Goal: Information Seeking & Learning: Learn about a topic

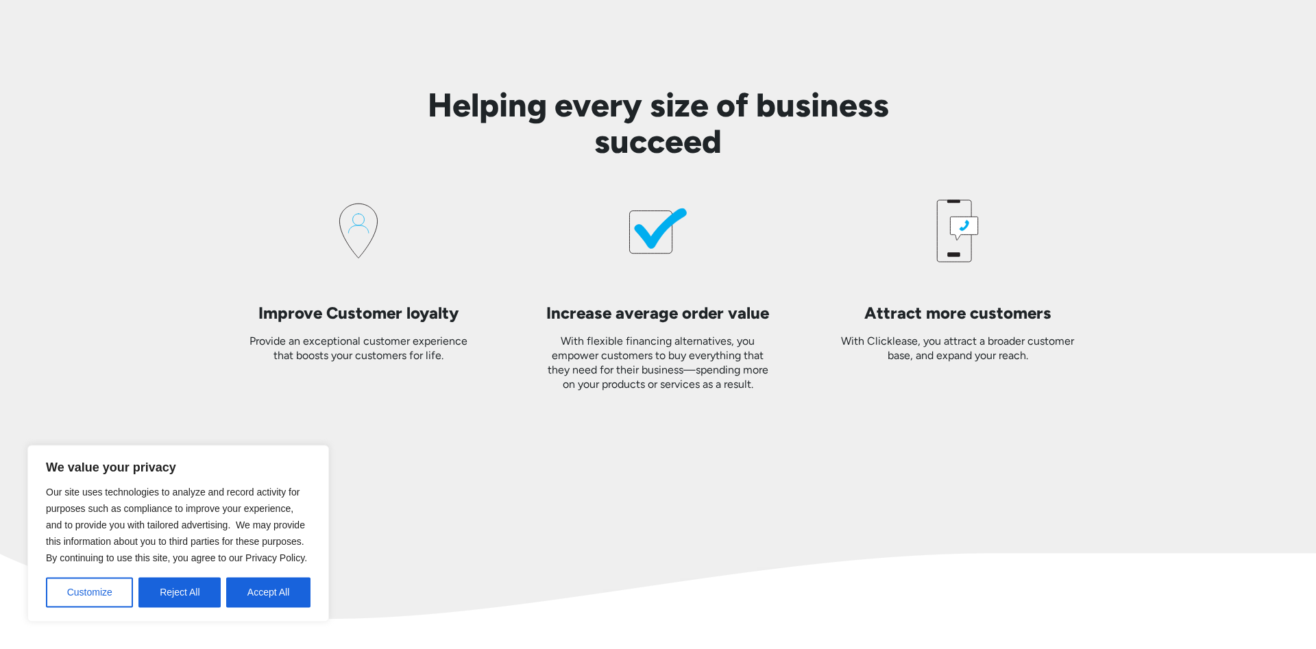
scroll to position [2384, 0]
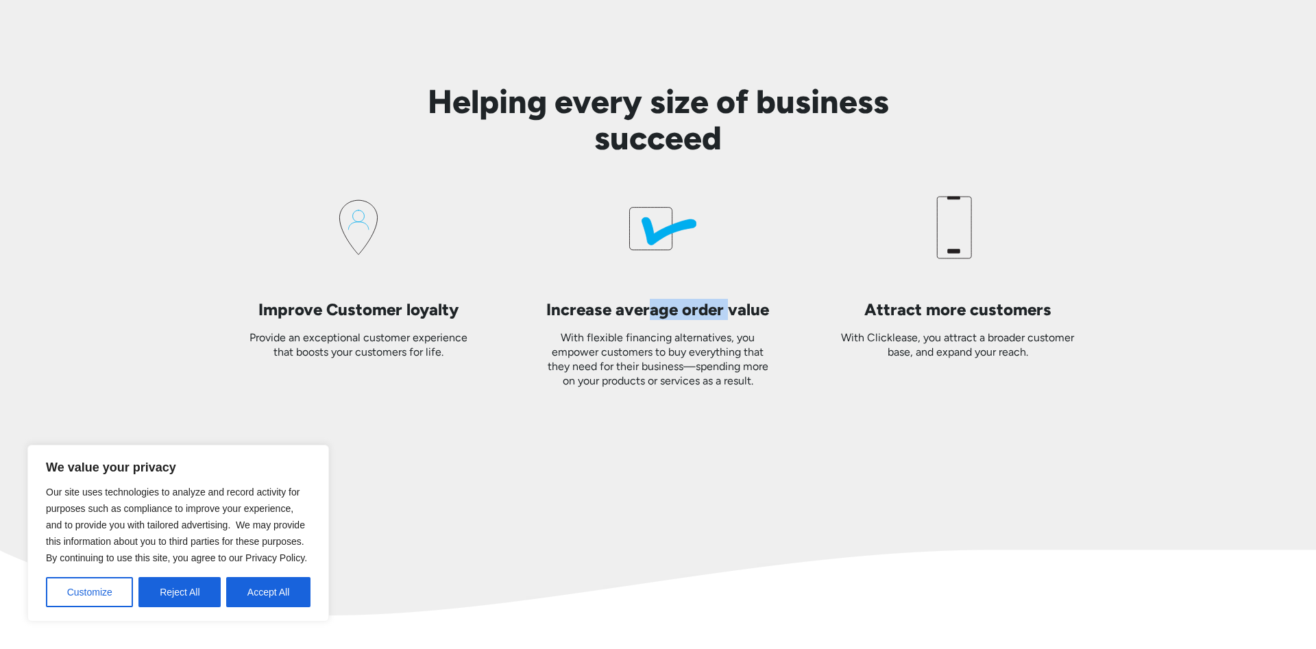
drag, startPoint x: 678, startPoint y: 314, endPoint x: 743, endPoint y: 332, distance: 68.3
click at [743, 330] on div "Increase average order value With flexible financing alternatives, you empower …" at bounding box center [658, 288] width 278 height 199
click at [743, 338] on div "With flexible financing alternatives, you empower customers to buy everything t…" at bounding box center [658, 359] width 234 height 57
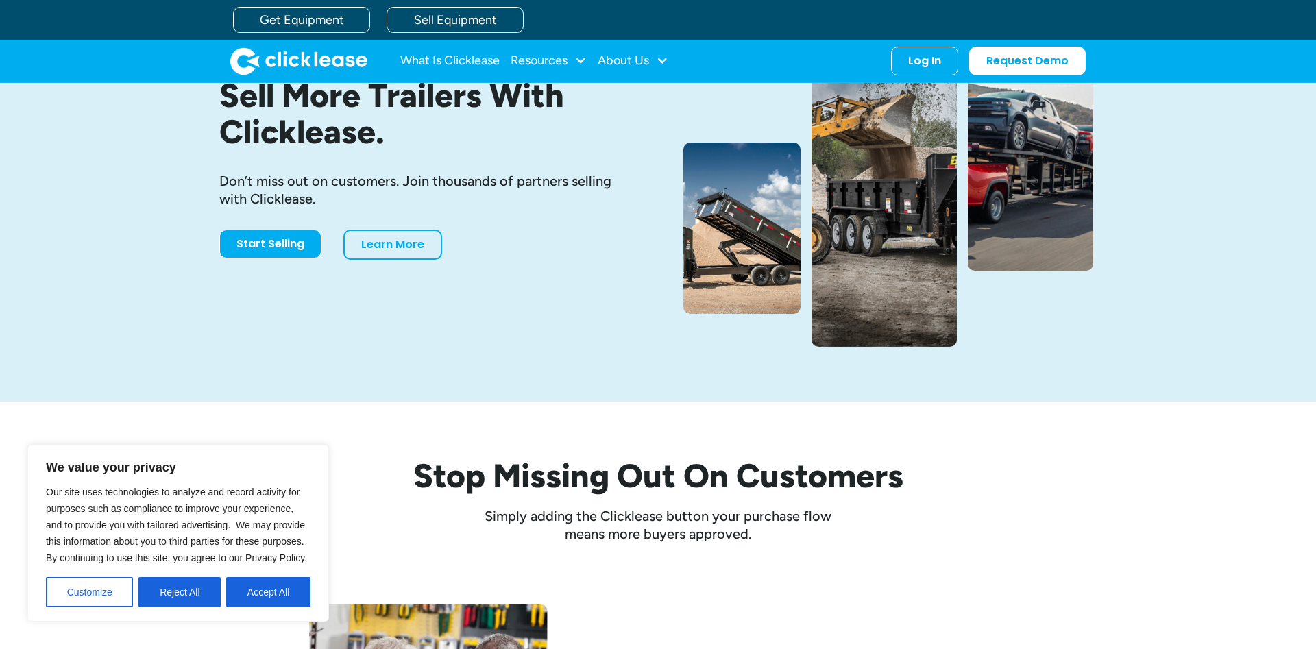
scroll to position [0, 0]
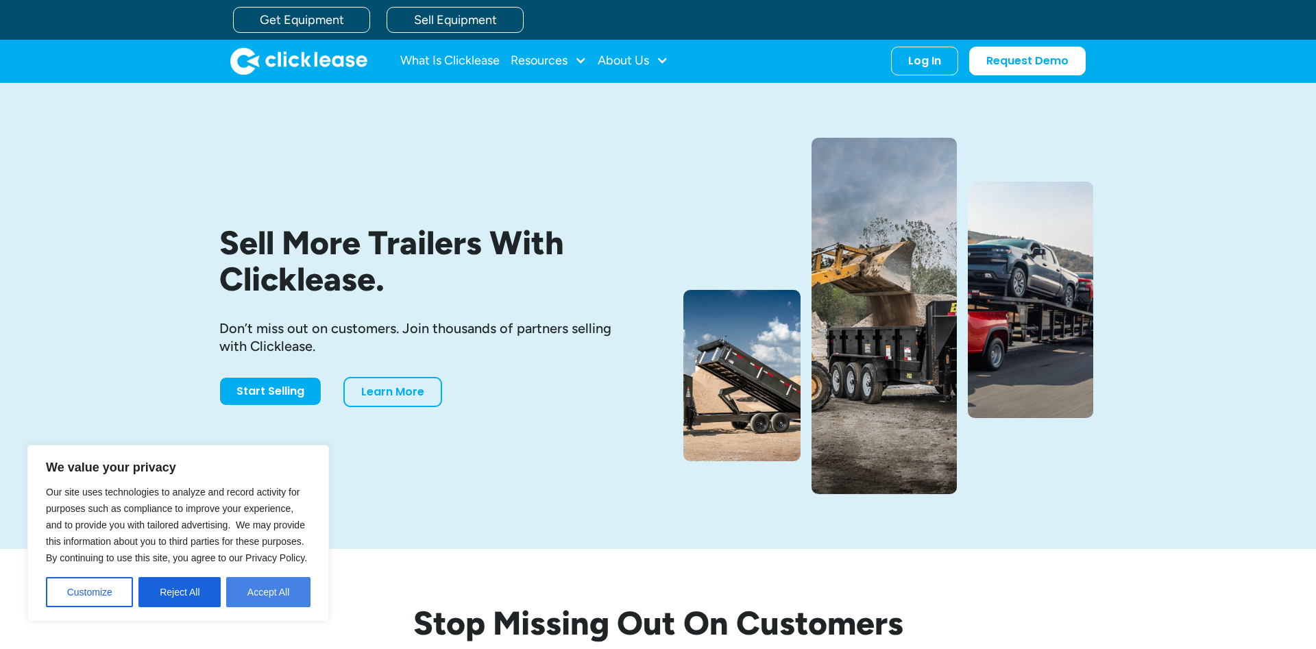
click at [262, 595] on button "Accept All" at bounding box center [268, 592] width 84 height 30
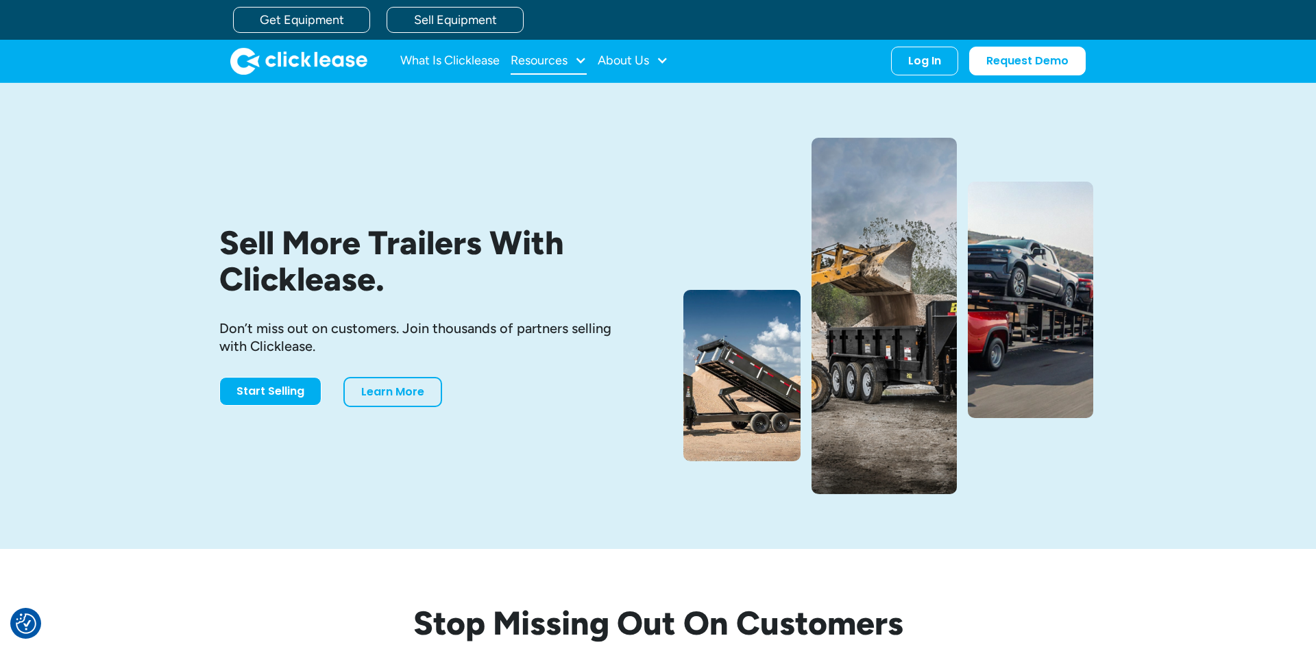
click at [587, 63] on div at bounding box center [580, 60] width 12 height 12
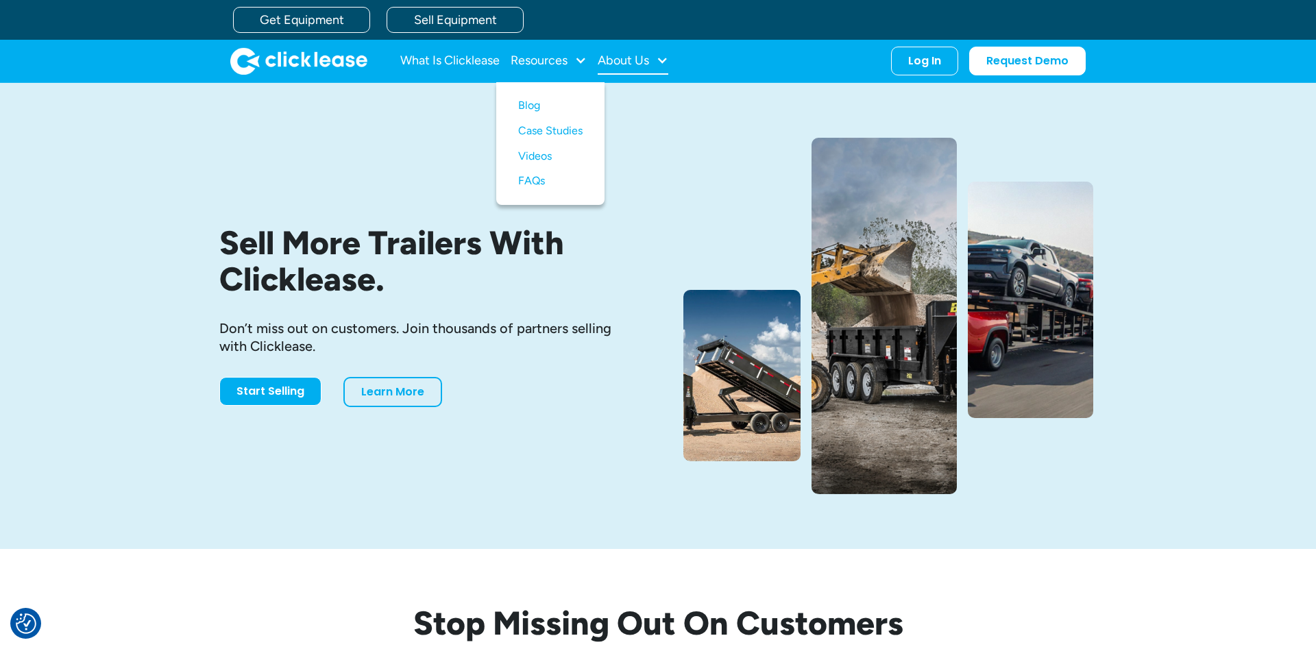
click at [663, 61] on div at bounding box center [662, 60] width 12 height 12
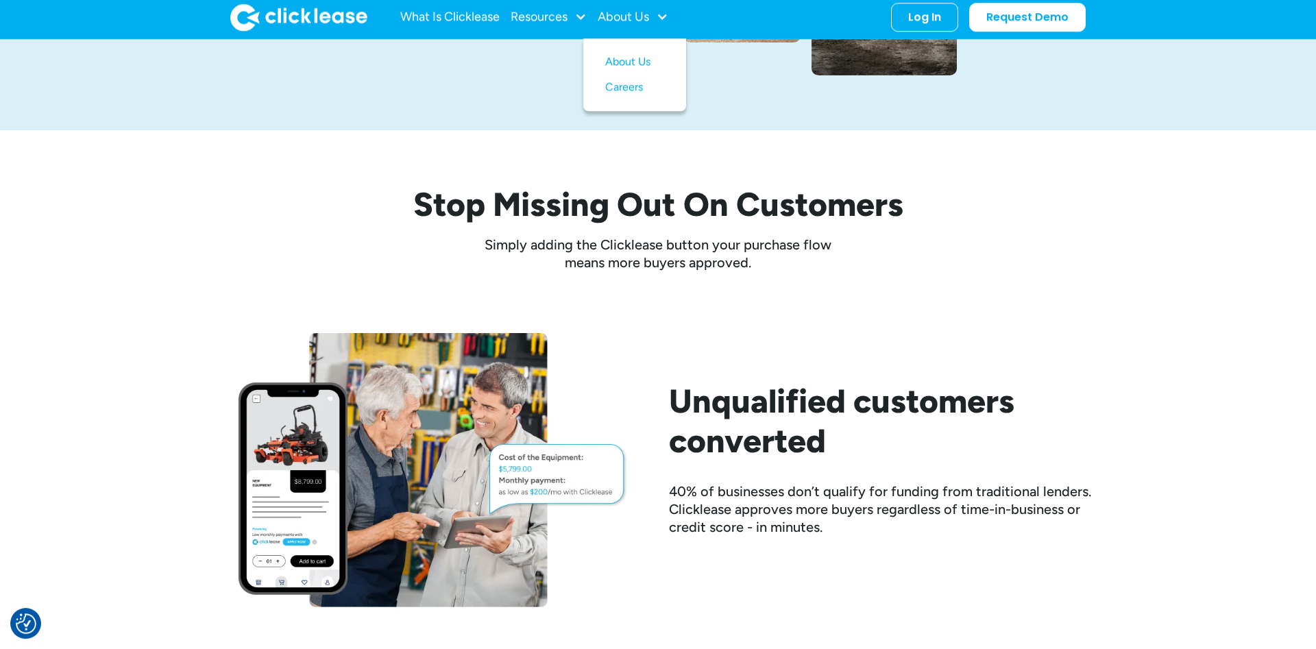
scroll to position [466, 0]
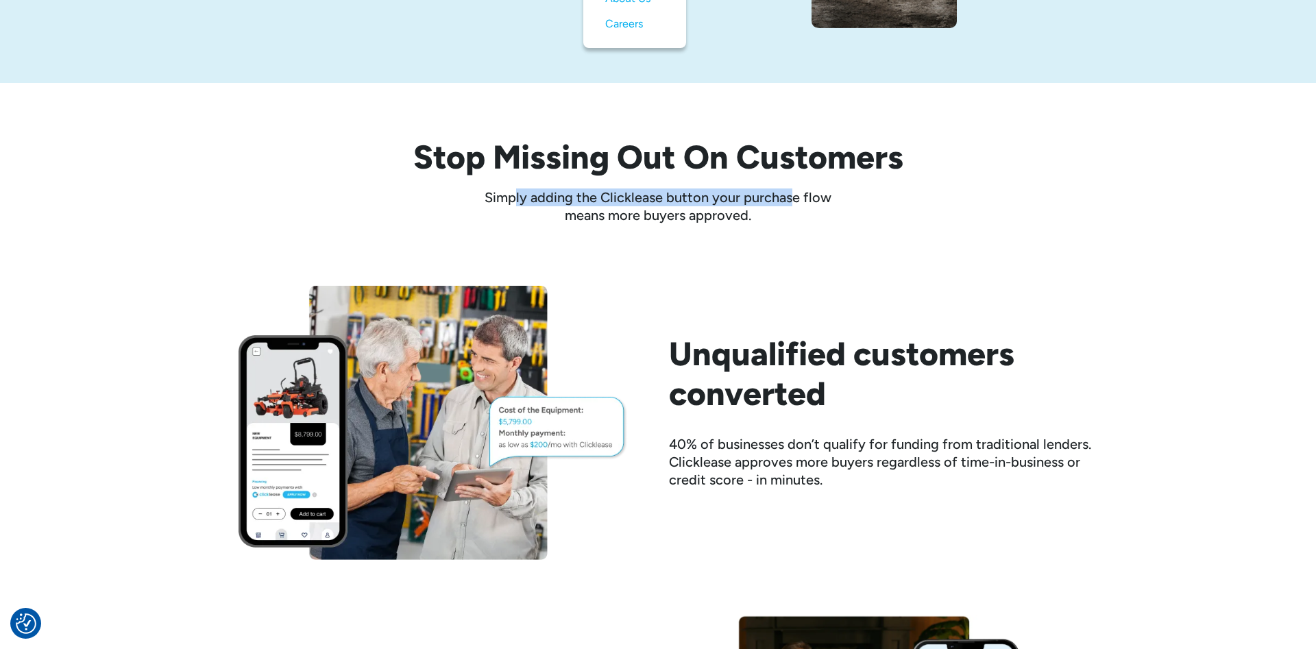
drag, startPoint x: 516, startPoint y: 190, endPoint x: 798, endPoint y: 202, distance: 281.9
click at [796, 202] on p "Simply adding the Clicklease button your purchase flow means more buyers approv…" at bounding box center [658, 206] width 384 height 36
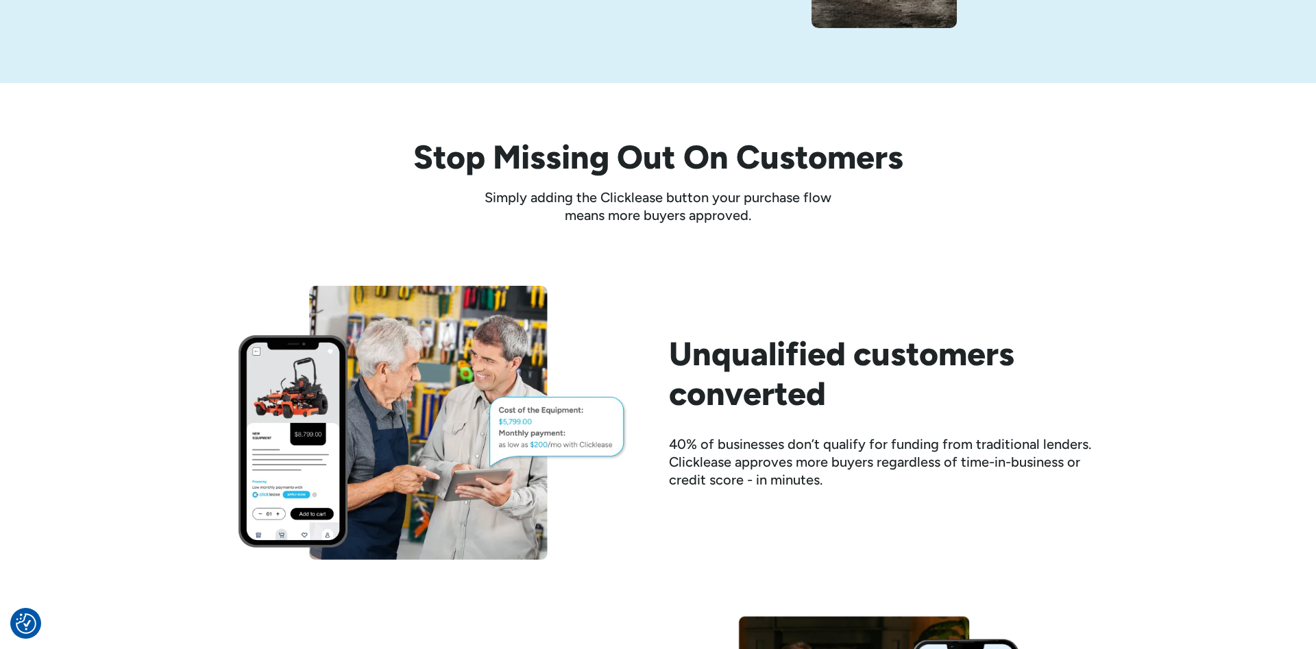
click at [787, 211] on p "Simply adding the Clicklease button your purchase flow means more buyers approv…" at bounding box center [658, 206] width 384 height 36
drag, startPoint x: 766, startPoint y: 204, endPoint x: 755, endPoint y: 213, distance: 14.1
click at [755, 213] on p "Simply adding the Clicklease button your purchase flow means more buyers approv…" at bounding box center [658, 206] width 384 height 36
